Goal: Information Seeking & Learning: Understand process/instructions

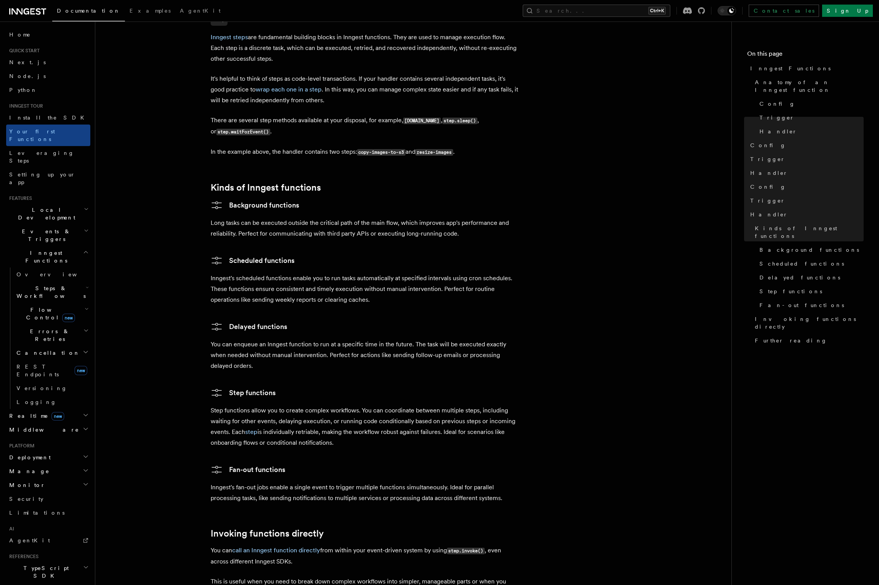
scroll to position [1302, 0]
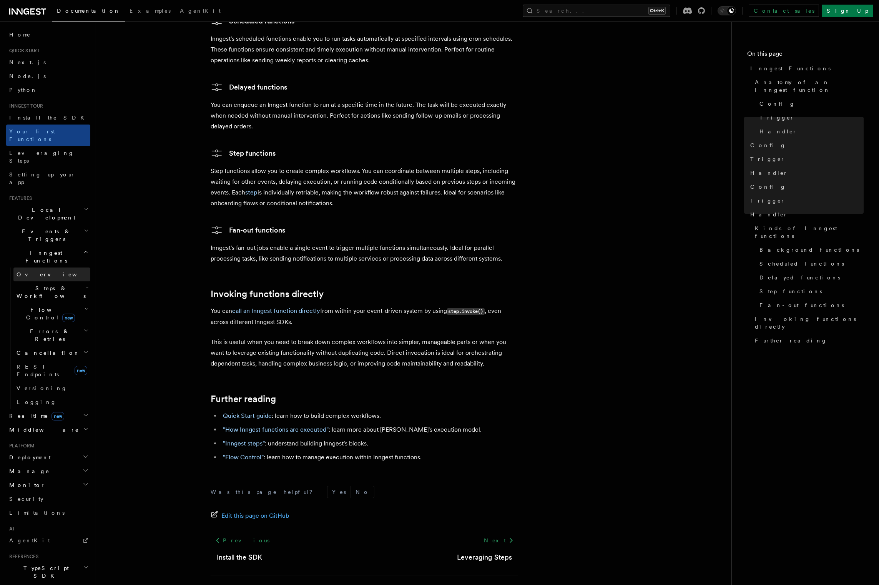
click at [57, 268] on link "Overview" at bounding box center [51, 275] width 77 height 14
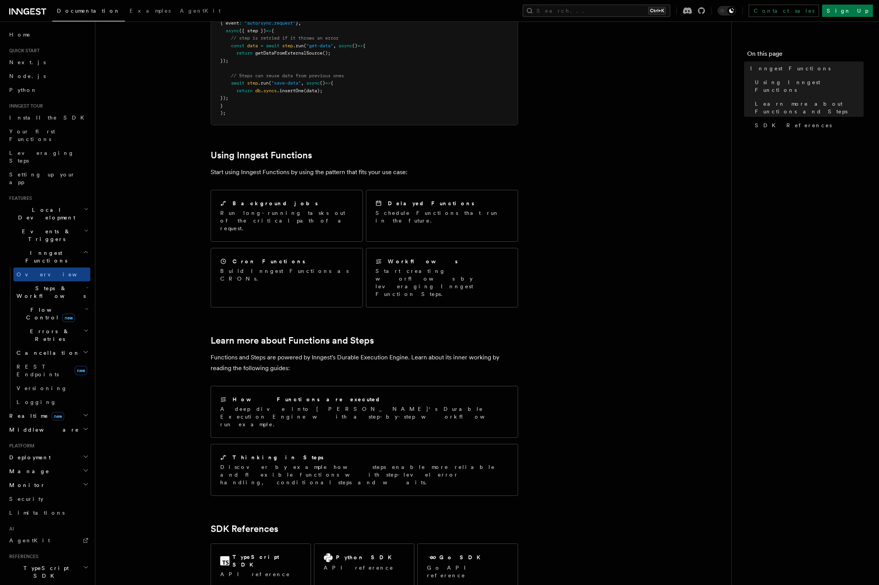
scroll to position [283, 0]
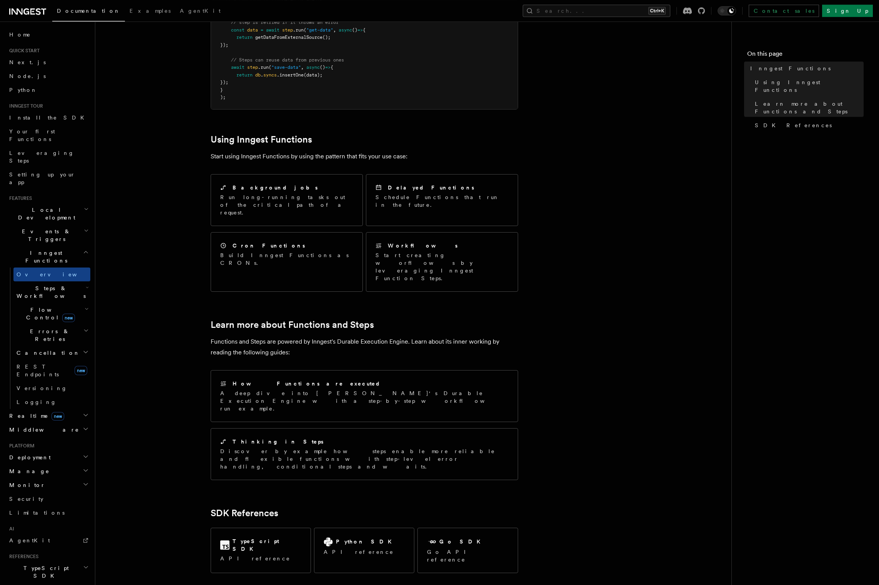
click at [67, 281] on h2 "Steps & Workflows" at bounding box center [51, 292] width 77 height 22
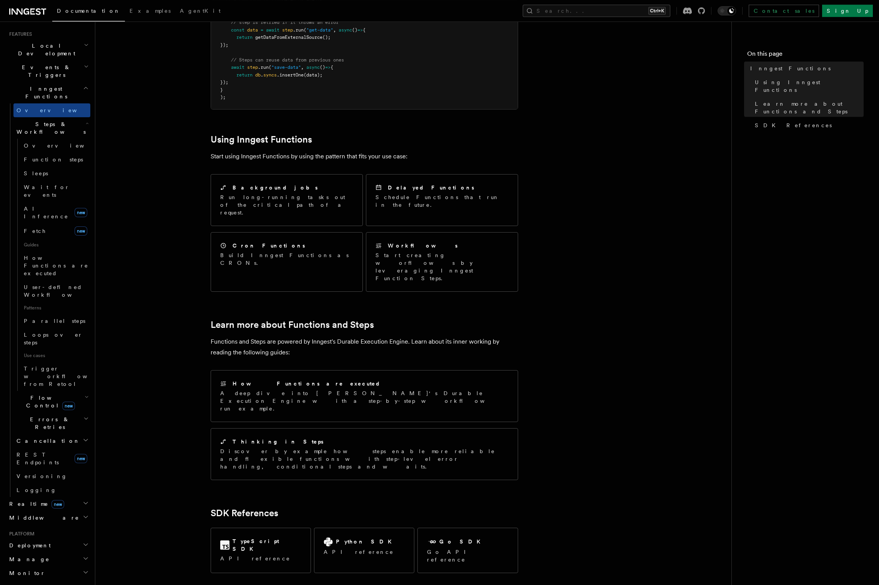
scroll to position [0, 0]
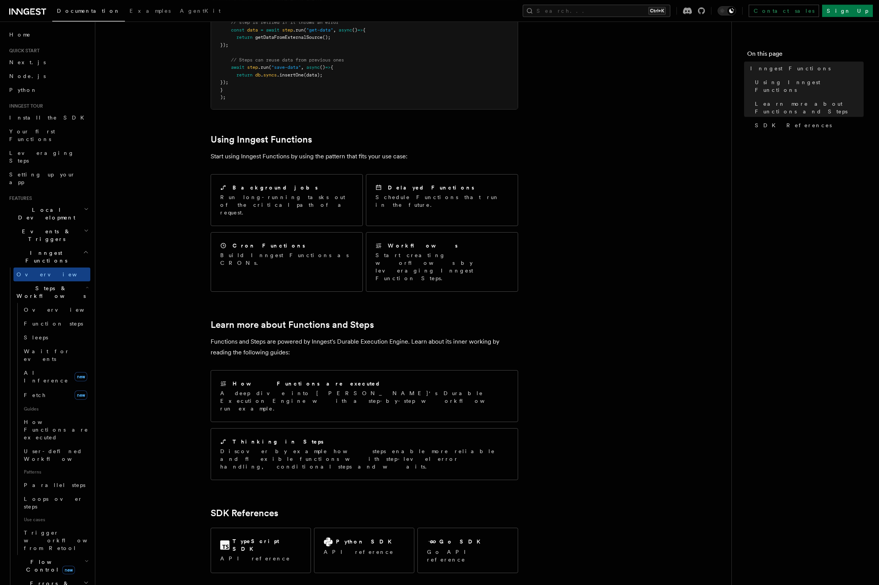
click at [65, 246] on h2 "Inngest Functions" at bounding box center [48, 257] width 84 height 22
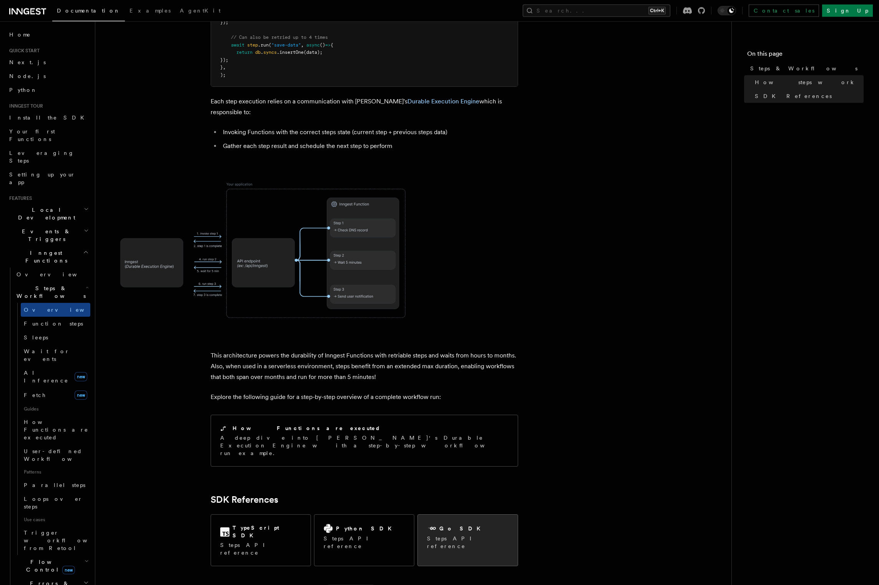
scroll to position [537, 0]
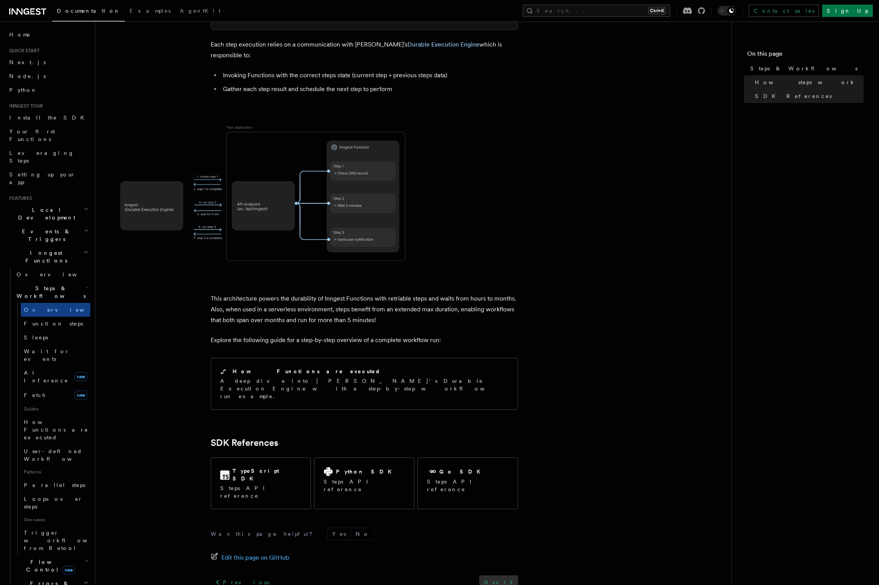
click at [508, 578] on icon at bounding box center [511, 582] width 9 height 9
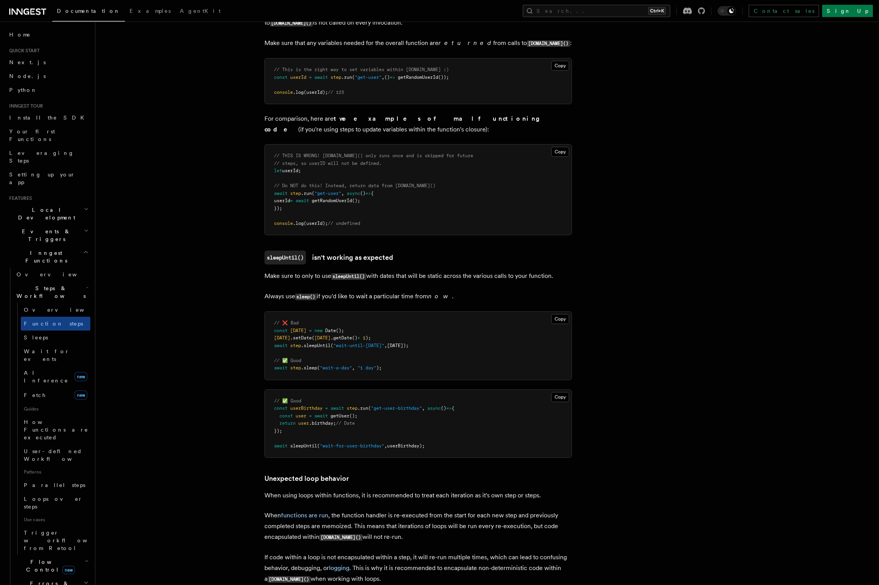
scroll to position [2361, 0]
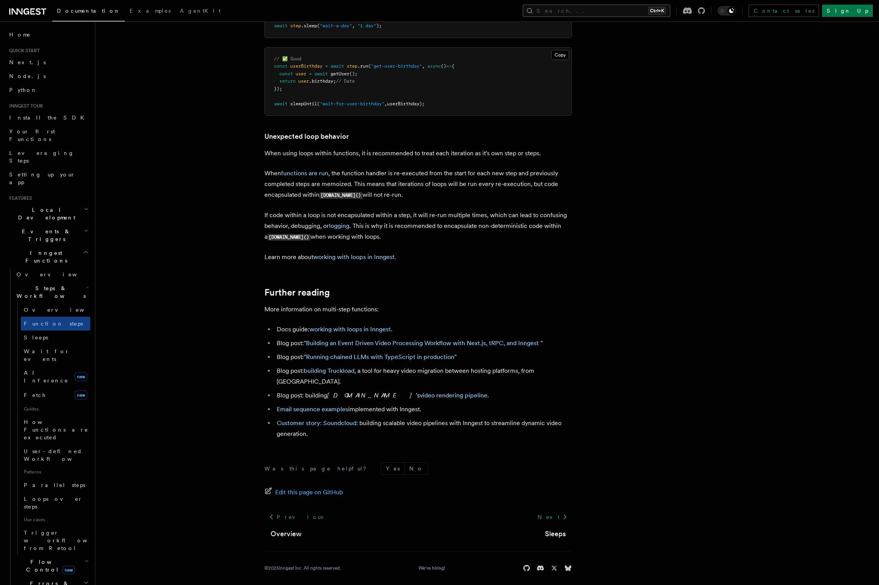
click at [659, 10] on button "Search... Ctrl+K" at bounding box center [597, 11] width 148 height 12
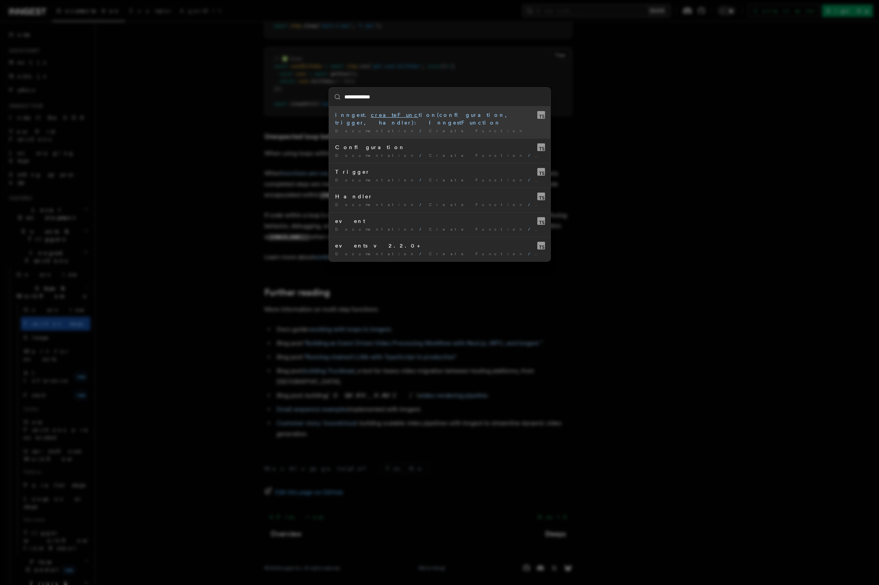
type input "**********"
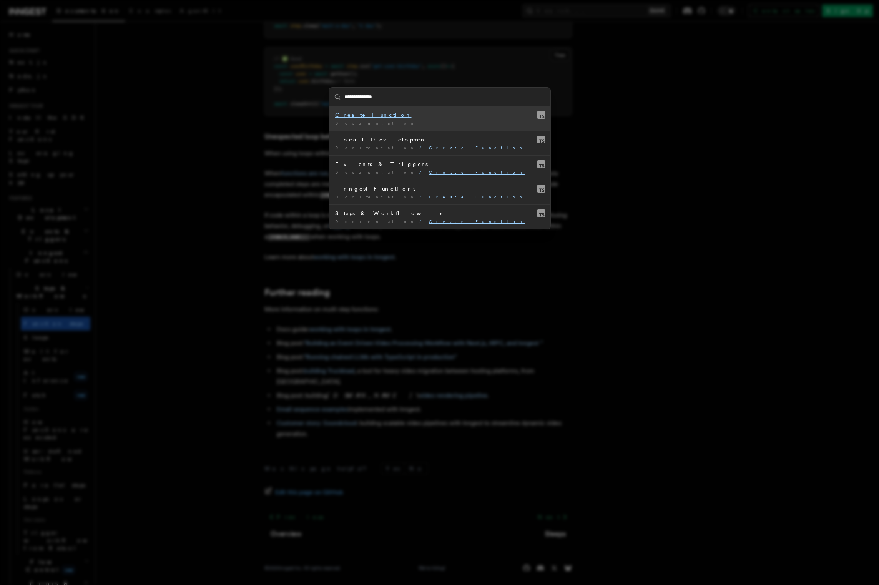
click at [403, 121] on div "Documentation /" at bounding box center [439, 123] width 209 height 6
